Goal: Task Accomplishment & Management: Use online tool/utility

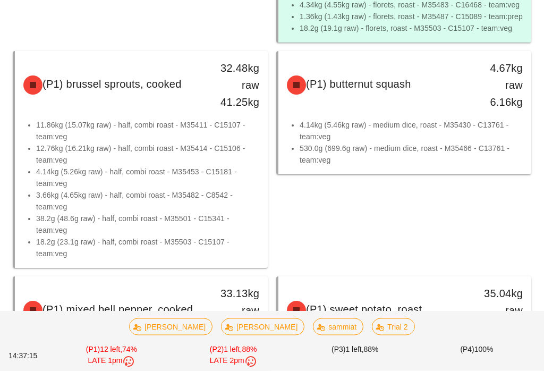
scroll to position [290, 0]
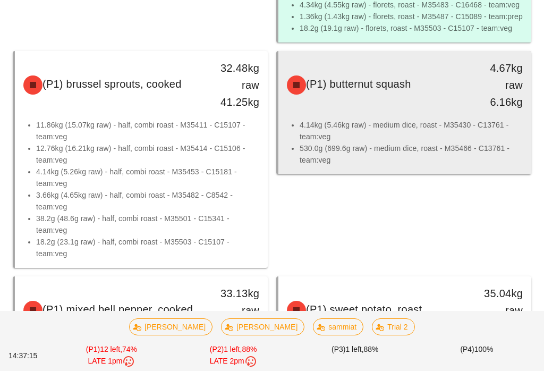
click at [382, 117] on div "(P1) butternut squash 4.67kg raw 6.16kg" at bounding box center [404, 85] width 249 height 64
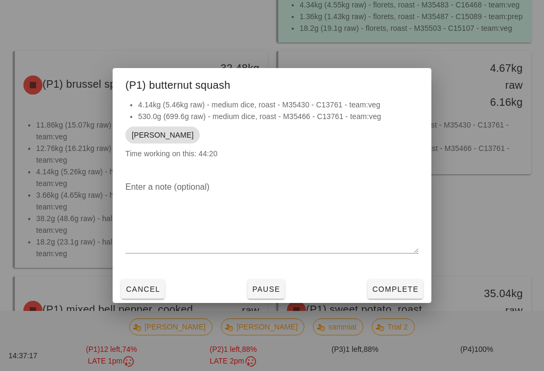
scroll to position [290, 0]
click at [415, 293] on span "Complete" at bounding box center [395, 289] width 47 height 8
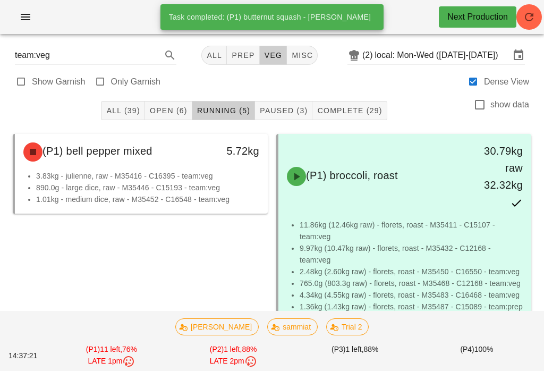
click at [264, 58] on span "veg" at bounding box center [273, 55] width 19 height 8
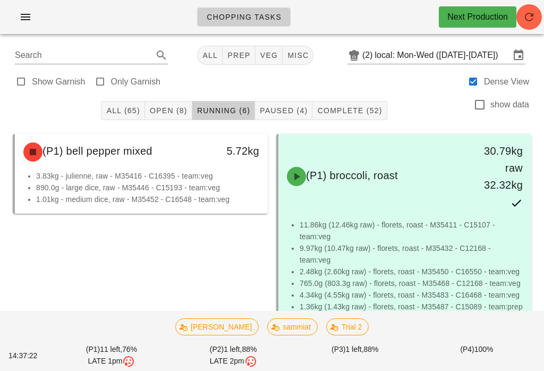
click at [174, 106] on span "Open (8)" at bounding box center [168, 110] width 38 height 8
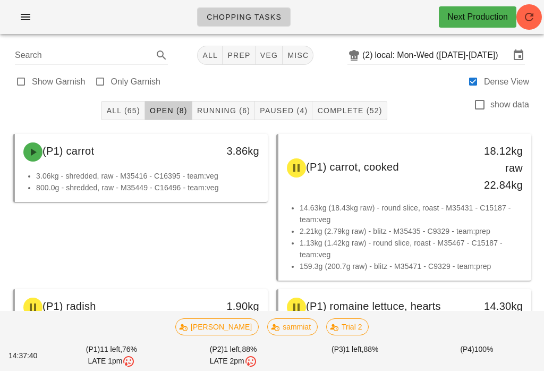
click at [118, 114] on span "All (65)" at bounding box center [123, 110] width 34 height 8
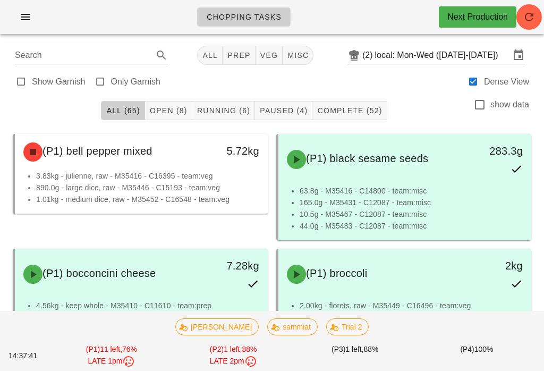
click at [257, 49] on button "veg" at bounding box center [270, 55] width 28 height 19
type input "team:veg"
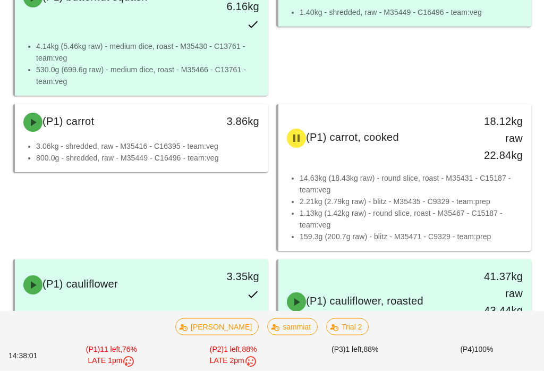
scroll to position [495, 0]
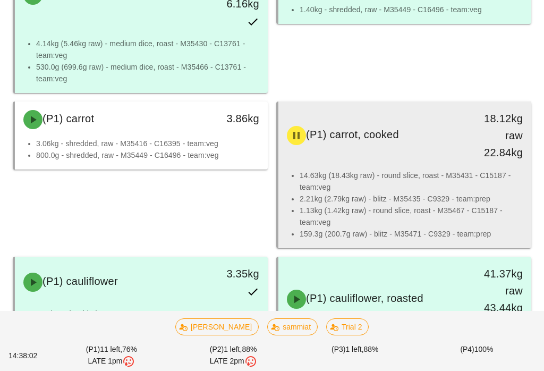
click at [428, 185] on li "14.63kg (18.43kg raw) - round slice, roast - M35431 - C15187 - team:veg" at bounding box center [411, 180] width 223 height 23
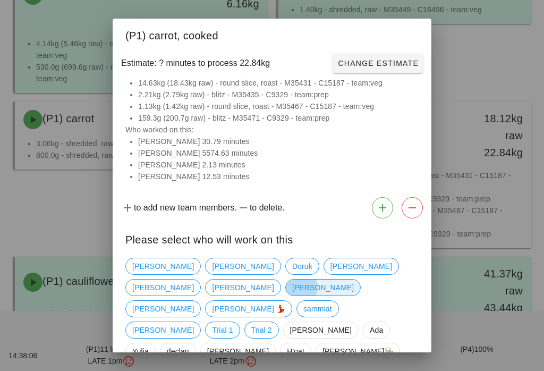
click at [354, 279] on span "[PERSON_NAME]" at bounding box center [323, 287] width 62 height 16
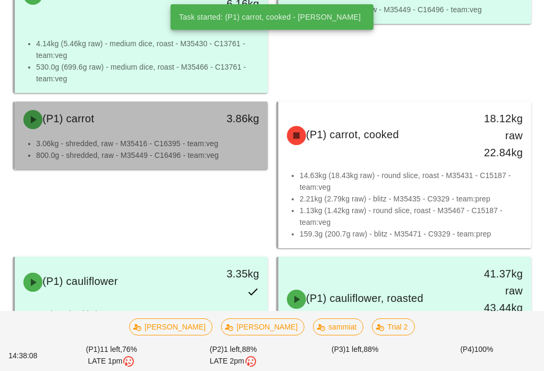
click at [232, 142] on li "3.06kg - shredded, raw - M35416 - C16395 - team:veg" at bounding box center [147, 144] width 223 height 12
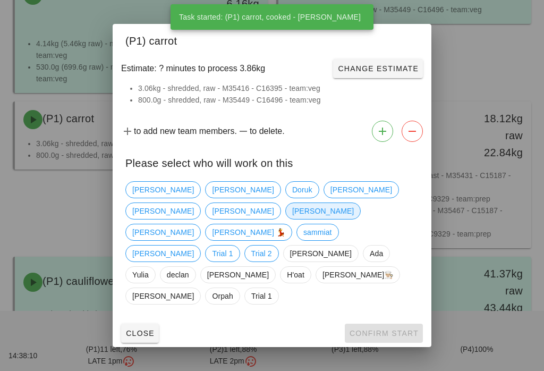
click at [354, 219] on span "[PERSON_NAME]" at bounding box center [323, 211] width 62 height 16
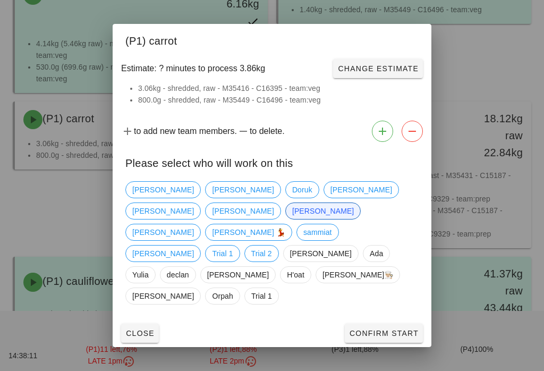
click at [398, 329] on span "Confirm Start" at bounding box center [384, 333] width 70 height 8
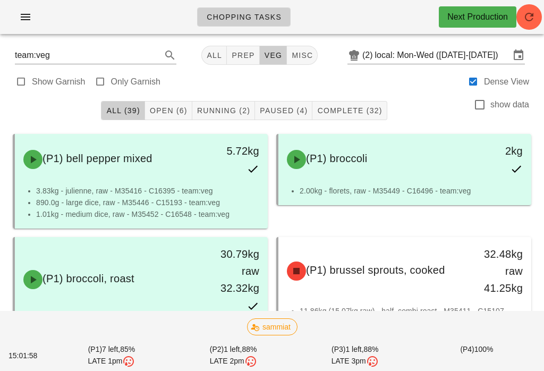
click at [232, 119] on button "Running (2)" at bounding box center [223, 110] width 63 height 19
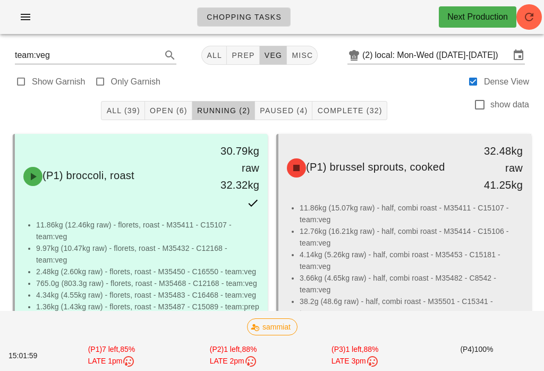
click at [396, 235] on li "12.76kg (16.21kg raw) - half, combi roast - M35414 - C15106 - team:veg" at bounding box center [411, 236] width 223 height 23
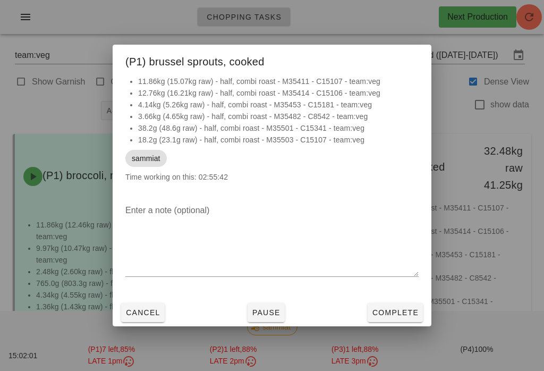
click at [409, 309] on span "Complete" at bounding box center [395, 312] width 47 height 8
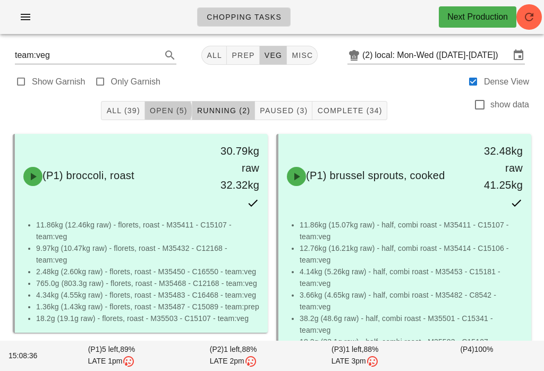
click at [180, 108] on span "Open (5)" at bounding box center [168, 110] width 38 height 8
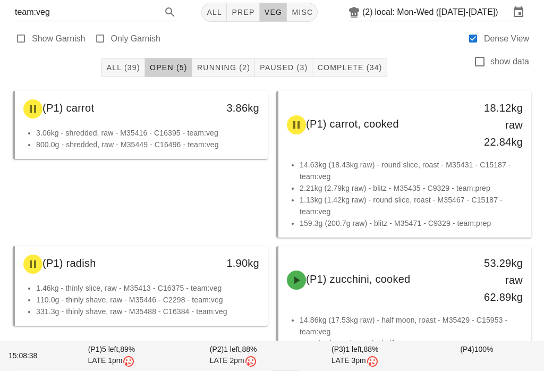
scroll to position [43, 0]
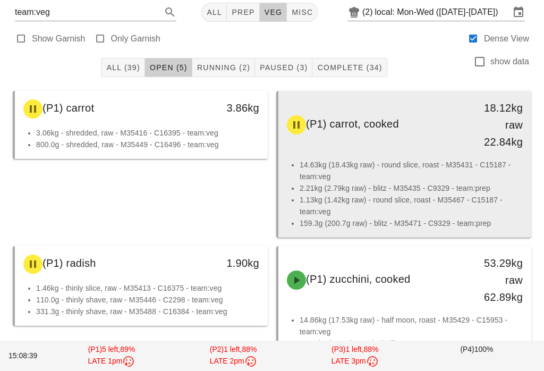
click at [426, 210] on li "1.13kg (1.42kg raw) - round slice, roast - M35467 - C15187 - team:veg" at bounding box center [411, 205] width 223 height 23
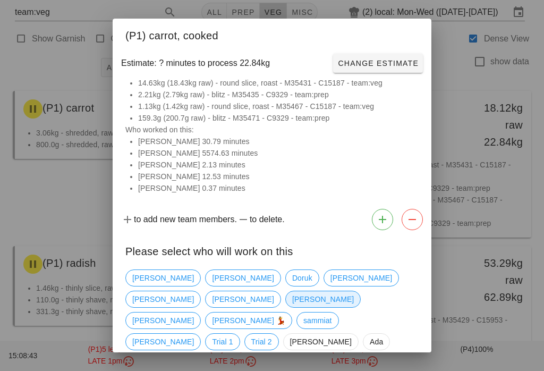
click at [354, 291] on span "[PERSON_NAME]" at bounding box center [323, 299] width 62 height 16
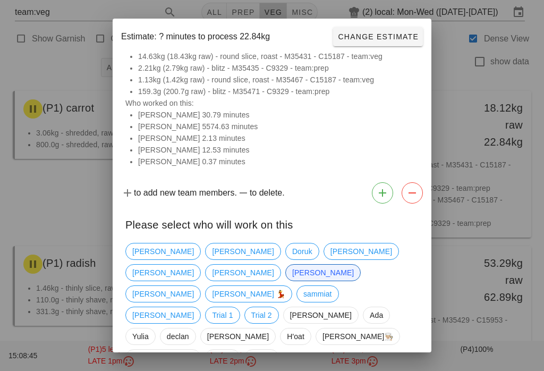
scroll to position [26, 0]
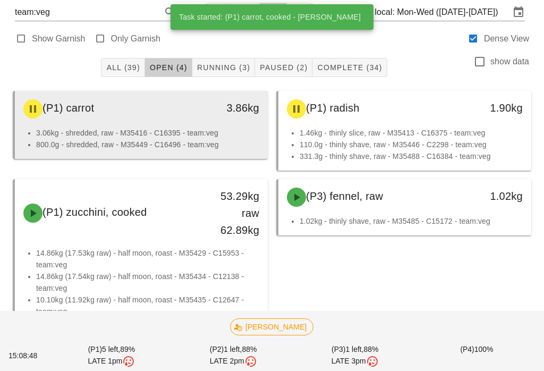
click at [176, 136] on li "3.06kg - shredded, raw - M35416 - C16395 - team:veg" at bounding box center [147, 133] width 223 height 12
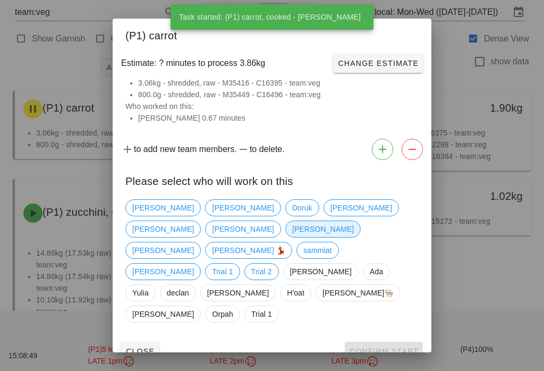
click at [361, 222] on span "[PERSON_NAME]" at bounding box center [322, 228] width 75 height 17
click at [389, 347] on span "Confirm Start" at bounding box center [384, 351] width 70 height 8
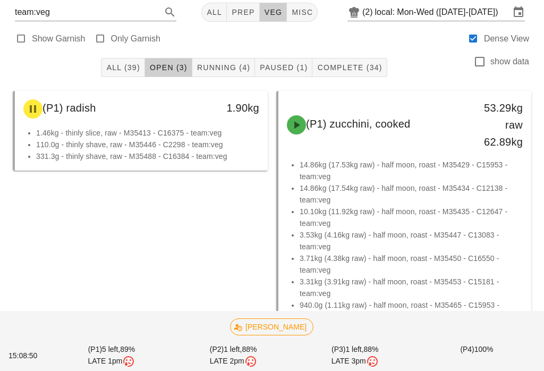
click at [231, 63] on span "Running (4)" at bounding box center [224, 67] width 54 height 8
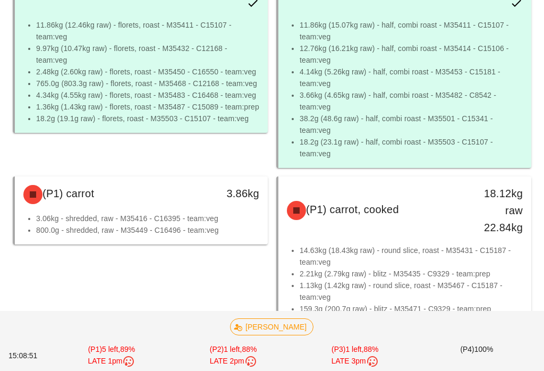
scroll to position [212, 0]
